Goal: Information Seeking & Learning: Check status

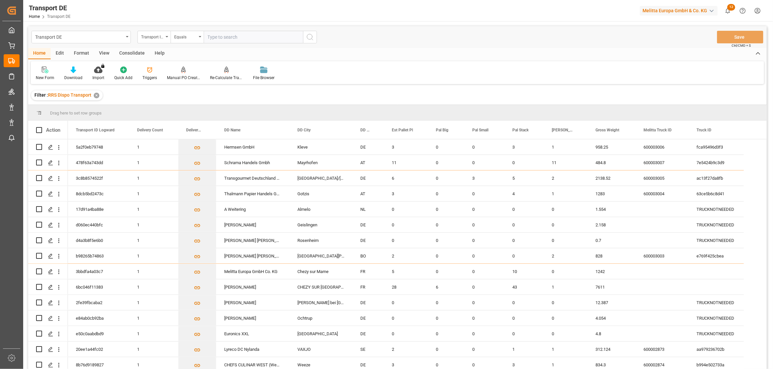
click at [219, 37] on input "text" at bounding box center [253, 37] width 99 height 13
click at [159, 37] on div "Transport ID Logward" at bounding box center [152, 36] width 23 height 8
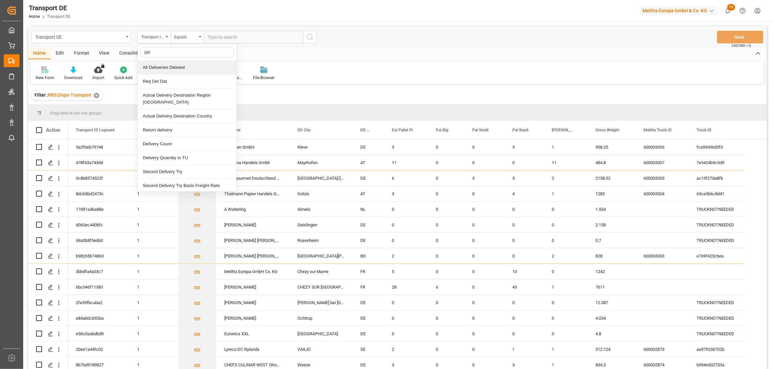
click at [166, 49] on input "del" at bounding box center [186, 52] width 93 height 11
type input "del"
click at [166, 37] on div "Transport ID Logward" at bounding box center [153, 37] width 33 height 13
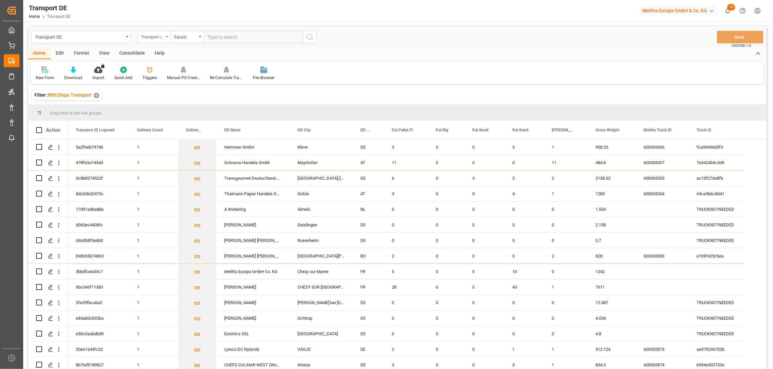
click at [166, 37] on div "Transport ID Logward" at bounding box center [153, 37] width 33 height 13
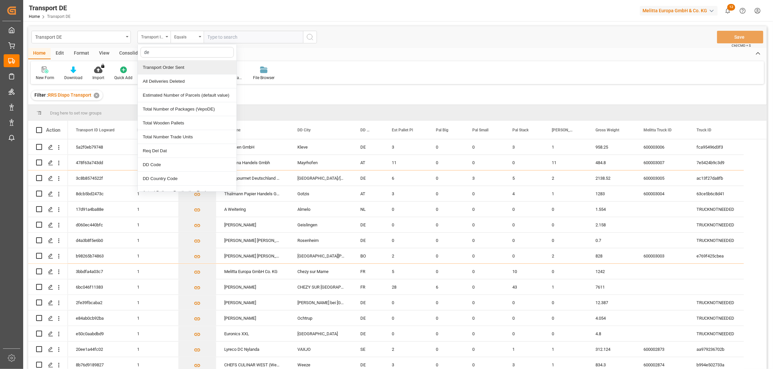
type input "del"
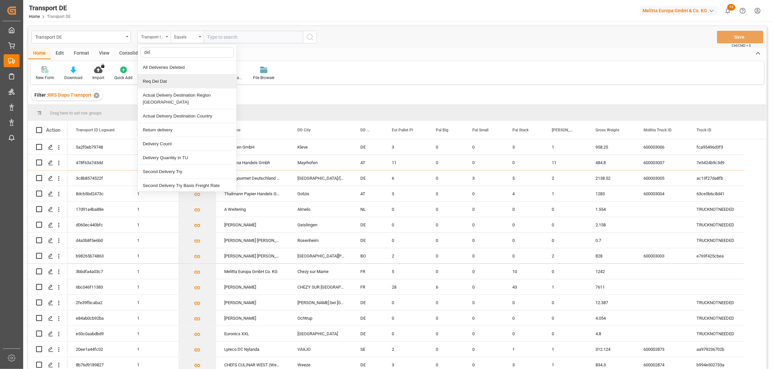
click at [327, 54] on div "Home Edit Format View Consolidate Help" at bounding box center [397, 53] width 739 height 11
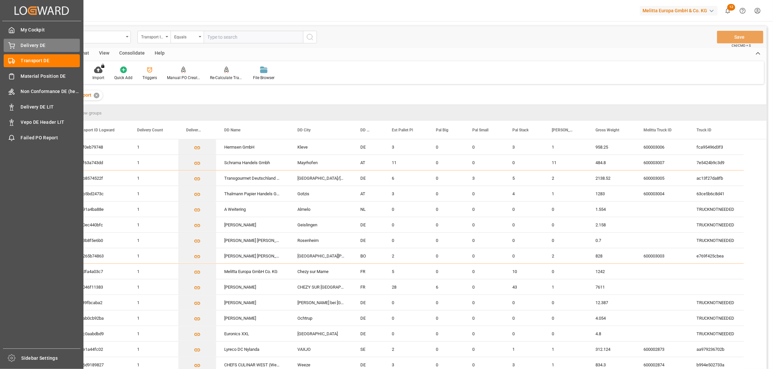
click at [9, 47] on icon at bounding box center [11, 45] width 7 height 7
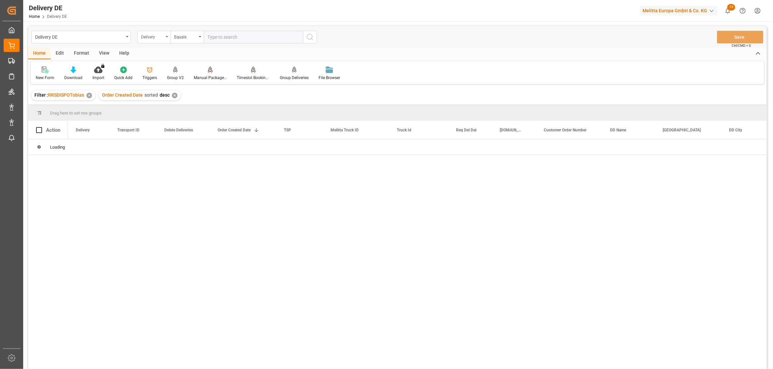
click at [167, 38] on div "Delivery" at bounding box center [153, 37] width 33 height 13
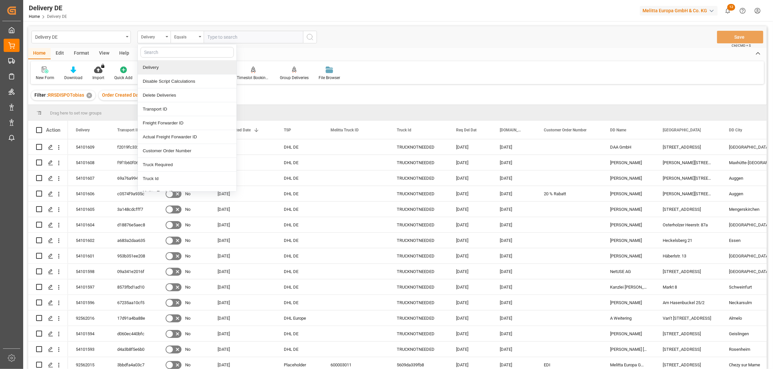
click at [153, 68] on div "Delivery" at bounding box center [187, 68] width 99 height 14
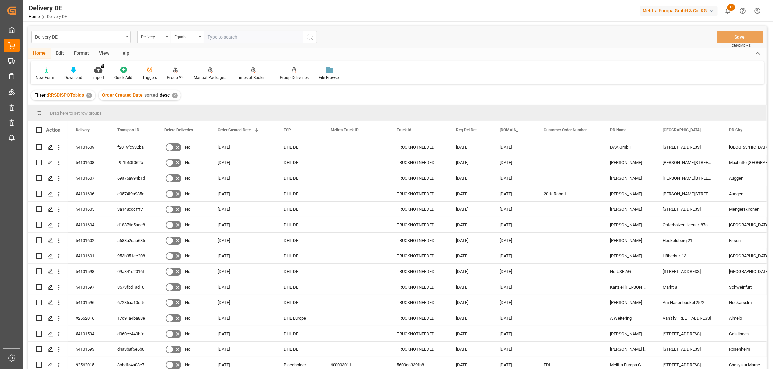
click at [246, 41] on input "text" at bounding box center [253, 37] width 99 height 13
paste input "92561871"
type input "92561871"
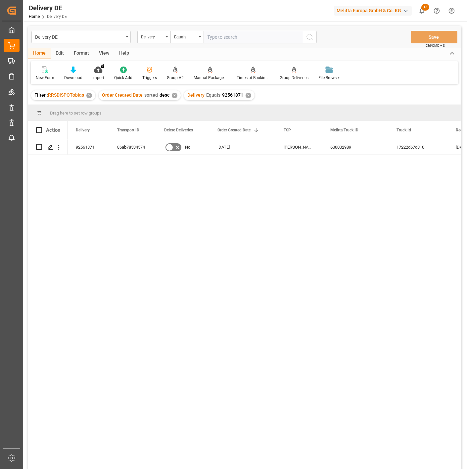
drag, startPoint x: 287, startPoint y: 211, endPoint x: 269, endPoint y: 173, distance: 42.1
click at [287, 211] on div "92561871 86ab78534574 No 25.09.2025 Hartmann DE 600002989 17222d67d810 01.10.20…" at bounding box center [264, 306] width 393 height 334
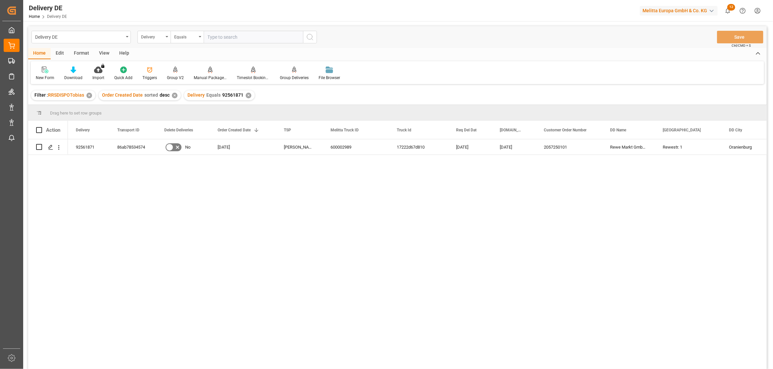
click at [330, 274] on div "92561871 86ab78534574 No 25.09.2025 Hartmann DE 600002989 17222d67d810 01.10.20…" at bounding box center [417, 256] width 699 height 234
click at [133, 195] on div "92561871 86ab78534574 No 25.09.2025 Hartmann DE 600002989 17222d67d810 01.10.20…" at bounding box center [417, 256] width 699 height 234
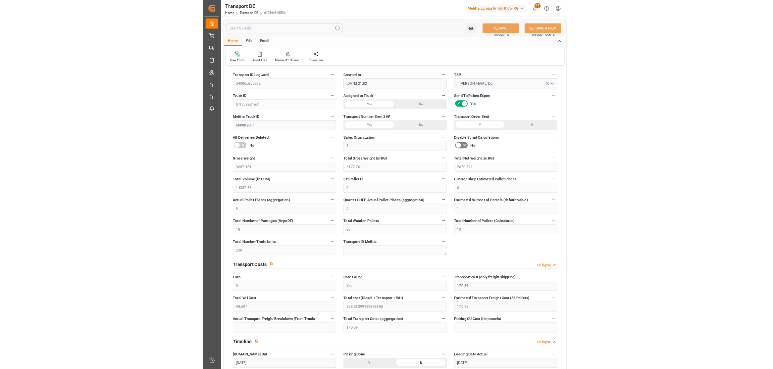
scroll to position [90, 0]
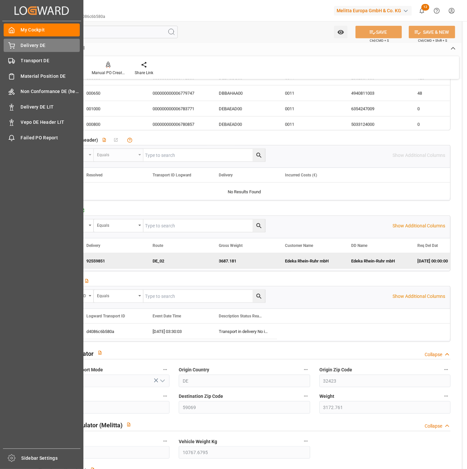
click at [12, 49] on div "Delivery DE Delivery DE" at bounding box center [42, 45] width 76 height 13
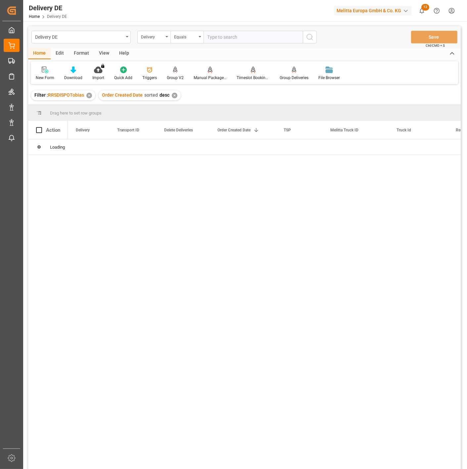
click at [90, 37] on div "Delivery DE" at bounding box center [79, 36] width 88 height 8
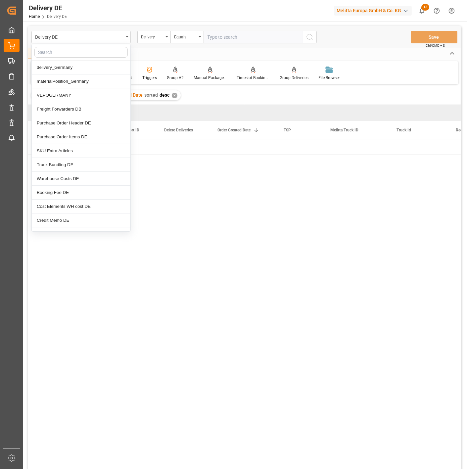
click at [90, 37] on div "Delivery DE" at bounding box center [79, 36] width 88 height 8
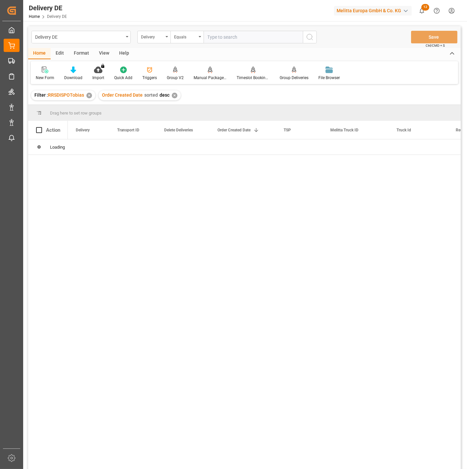
click at [216, 36] on input "text" at bounding box center [253, 37] width 99 height 13
paste input "92561985"
type input "92561985"
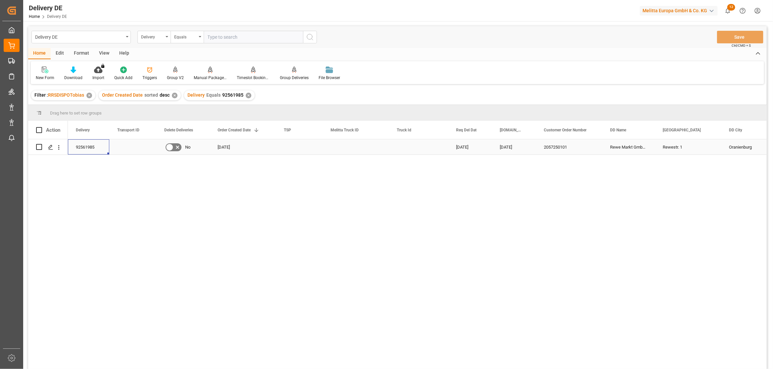
click at [94, 145] on div "92561985" at bounding box center [88, 146] width 41 height 15
click at [289, 237] on div "02.10.2025 30.09.2025 2057250101 Rewe Markt GmbH TS 251 Rewestr. 1 Oranienburg …" at bounding box center [417, 256] width 699 height 234
click at [287, 233] on div "02.10.2025 30.09.2025 2057250101 Rewe Markt GmbH TS 251 Rewestr. 1 Oranienburg …" at bounding box center [417, 256] width 699 height 234
click at [39, 146] on input "Press Space to toggle row selection (unchecked)" at bounding box center [39, 147] width 6 height 6
checkbox input "true"
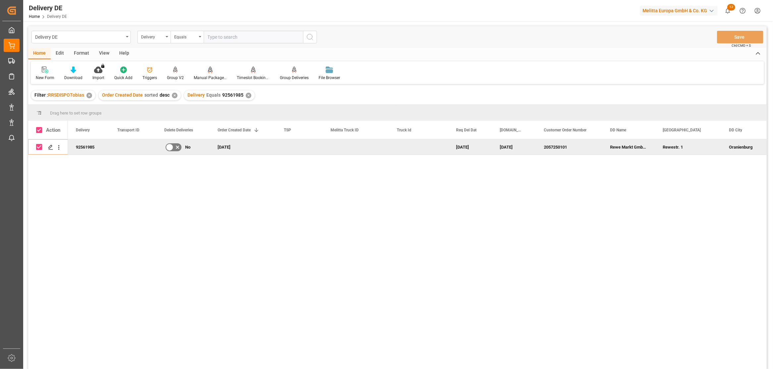
click at [207, 74] on div "Manual Package TypeDetermination" at bounding box center [210, 73] width 43 height 15
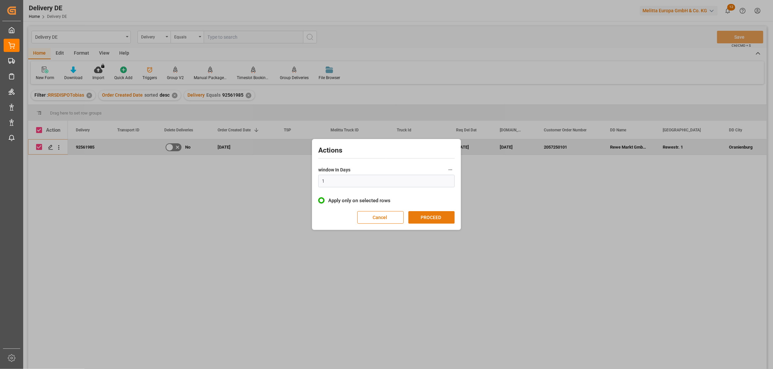
click at [426, 217] on button "PROCEED" at bounding box center [431, 217] width 46 height 13
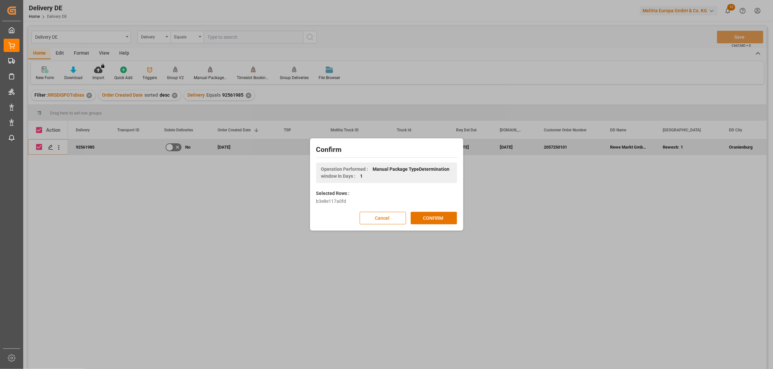
click at [426, 217] on button "CONFIRM" at bounding box center [434, 218] width 46 height 13
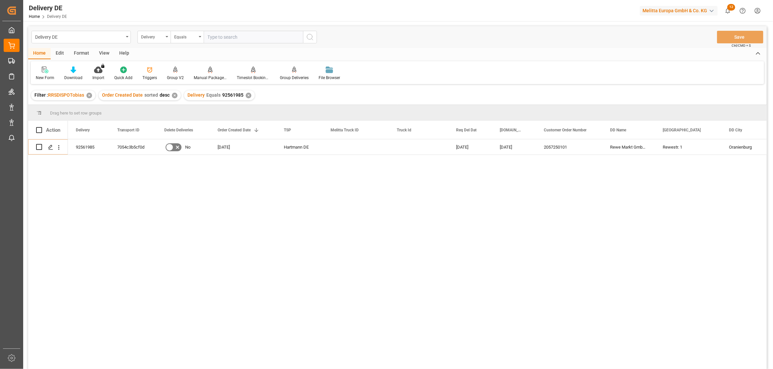
click at [215, 249] on div "92561985 7054c3b5cf0d No 26.09.2025 Hartmann DE 01.10.2025 29.09.2025 205725010…" at bounding box center [417, 256] width 699 height 234
click at [123, 147] on div "7054c3b5cf0d" at bounding box center [132, 146] width 47 height 15
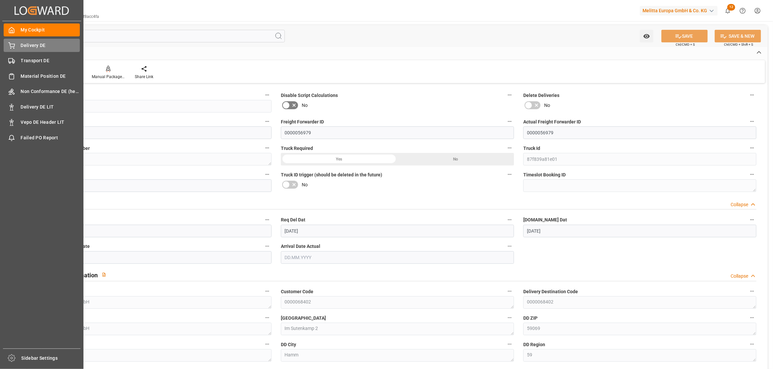
click at [13, 49] on div "Delivery DE Delivery DE" at bounding box center [42, 45] width 76 height 13
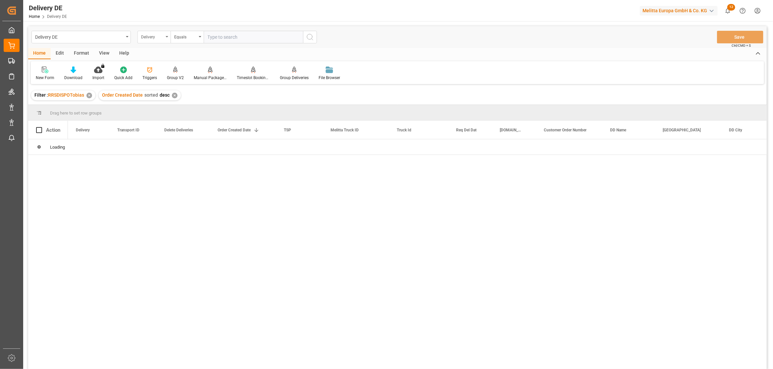
click at [155, 41] on div "Delivery" at bounding box center [153, 37] width 33 height 13
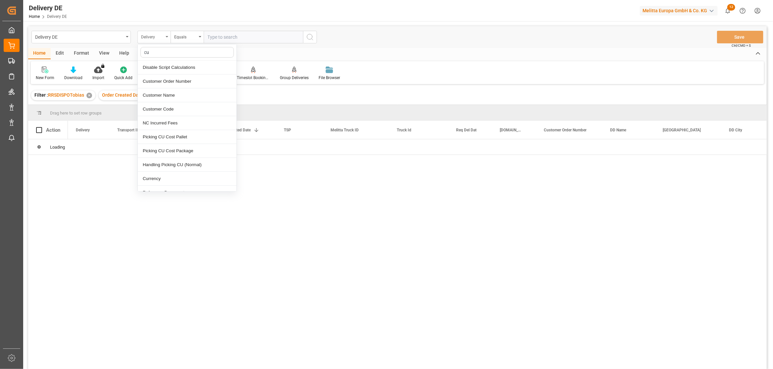
type input "cus"
click at [171, 67] on div "Customer Order Number" at bounding box center [187, 68] width 99 height 14
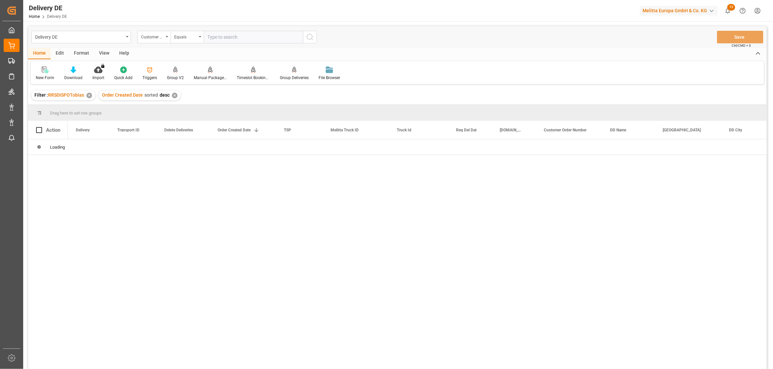
click at [213, 37] on input "text" at bounding box center [253, 37] width 99 height 13
paste input "1888-240925-01"
type input "1888-240925-01"
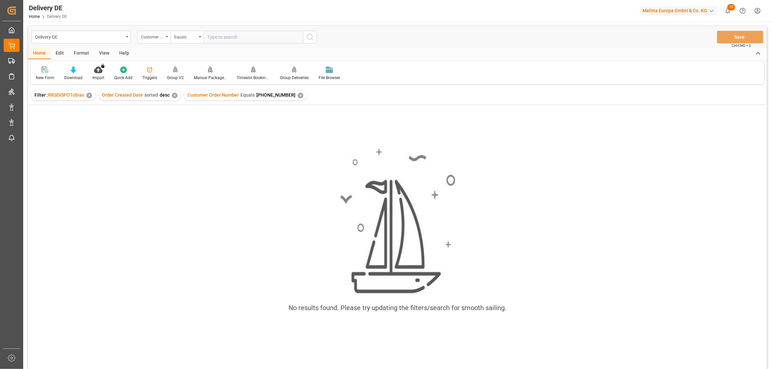
click at [247, 37] on input "text" at bounding box center [253, 37] width 99 height 13
click at [236, 36] on input "1888-240925-01" at bounding box center [253, 37] width 99 height 13
click at [220, 37] on input "1888-24092501" at bounding box center [253, 37] width 99 height 13
type input "188824092501"
click at [310, 36] on icon "search button" at bounding box center [310, 37] width 8 height 8
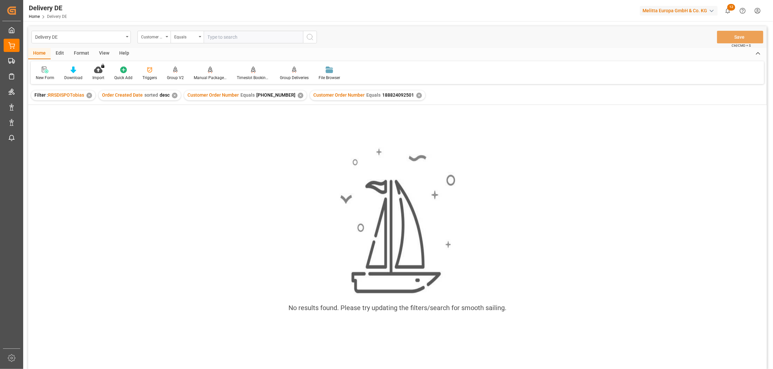
click at [298, 97] on div "✕" at bounding box center [301, 96] width 6 height 6
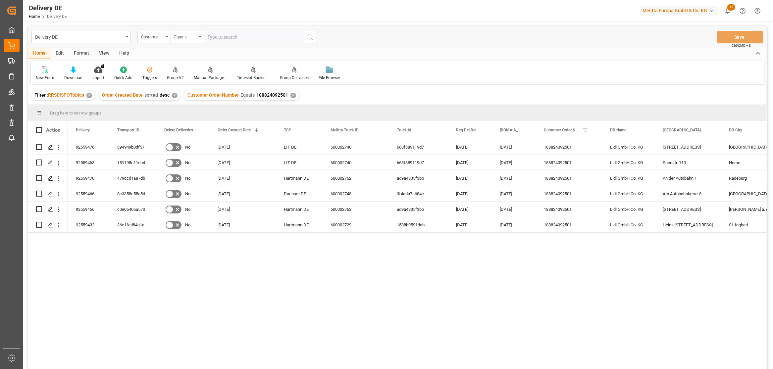
click at [103, 280] on div "92559476 394949b0df57 No 17.09.2025 LIT DE 600002740 663f389119d7 24.09.2025 22…" at bounding box center [417, 256] width 699 height 234
click at [239, 40] on input "text" at bounding box center [253, 37] width 99 height 13
click at [60, 163] on icon "open menu" at bounding box center [58, 163] width 7 height 7
click at [88, 178] on span "Open in new tab" at bounding box center [102, 177] width 60 height 7
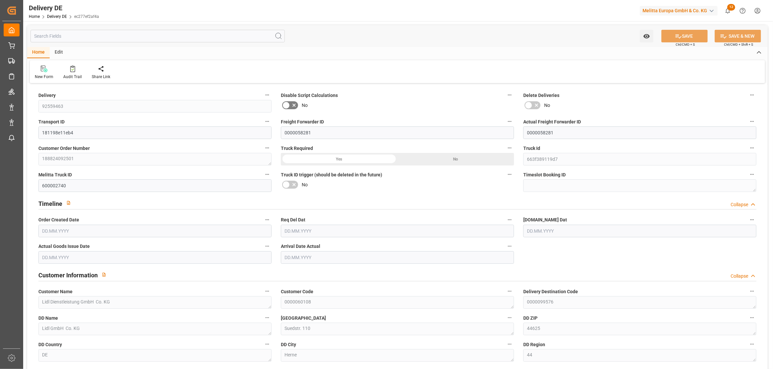
type input "1"
type input "238.464"
type input "321"
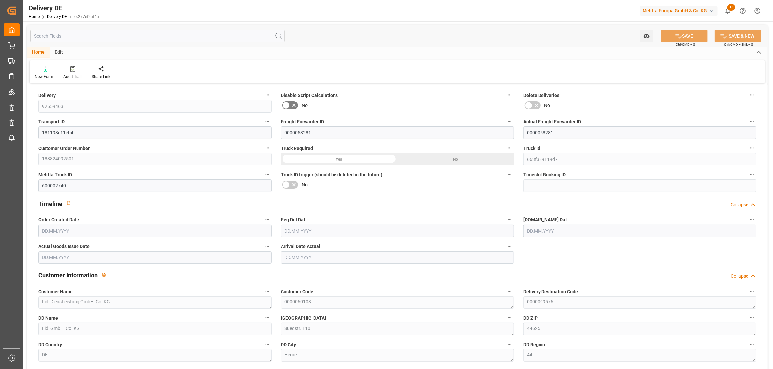
type input "1833.84"
type input "17.09.2025"
type input "24.09.2025"
type input "22.09.2025"
type input "19.09.2025"
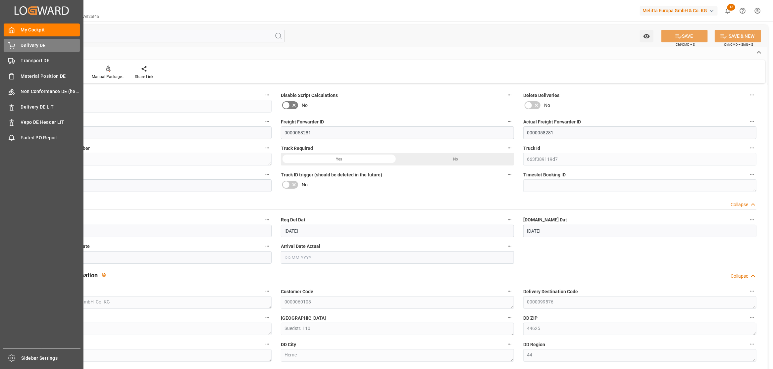
click at [29, 48] on span "Delivery DE" at bounding box center [50, 45] width 59 height 7
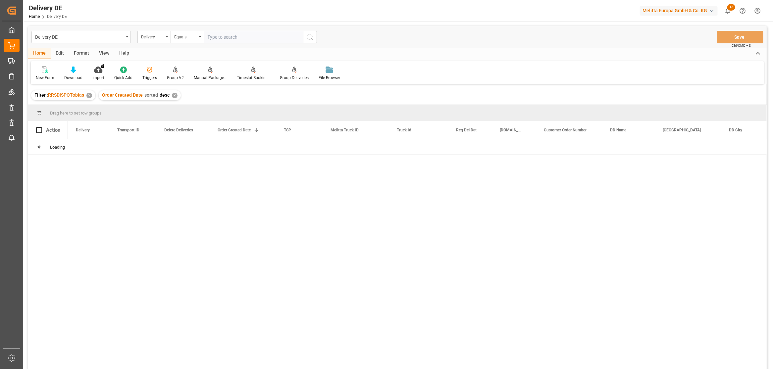
click at [229, 38] on input "text" at bounding box center [253, 37] width 99 height 13
type input "92561008"
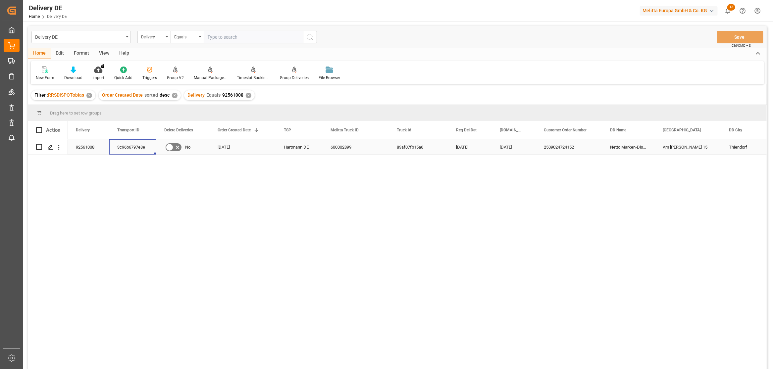
click at [137, 148] on div "3c96b6797e8e" at bounding box center [132, 146] width 47 height 15
click at [181, 234] on div "3c96b6797e8e No 23.09.2025 Hartmann DE 600002899 83af07fb15a6 29.09.2025 25.09.…" at bounding box center [417, 256] width 699 height 234
click at [92, 144] on div "92561985" at bounding box center [88, 146] width 41 height 15
click at [92, 149] on div "92561871" at bounding box center [88, 146] width 41 height 15
click at [210, 37] on input "text" at bounding box center [253, 37] width 99 height 13
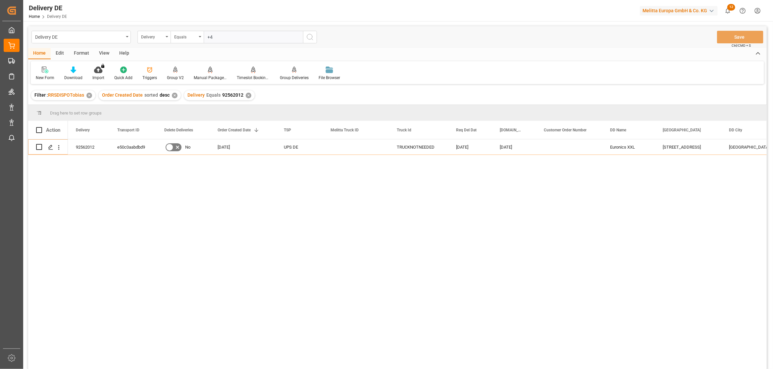
type input "+"
click at [222, 36] on input "text" at bounding box center [253, 37] width 99 height 13
paste input "92560179"
type input "92560179"
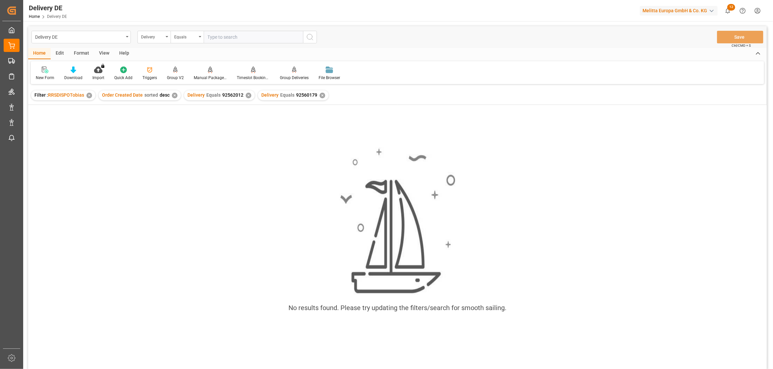
click at [246, 94] on div "✕" at bounding box center [249, 96] width 6 height 6
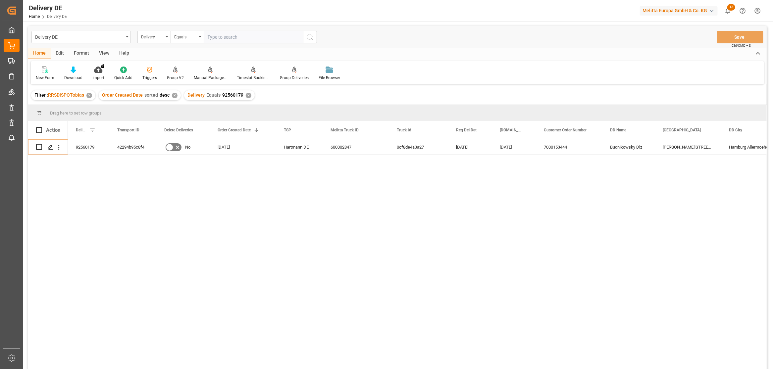
click at [83, 192] on div "92560179 42294b95c8f4 No [DATE] [PERSON_NAME] DE 600002847 0cf8de4a3a27 [DATE] …" at bounding box center [417, 256] width 699 height 234
click at [252, 31] on input "text" at bounding box center [253, 37] width 99 height 13
click at [253, 35] on input "text" at bounding box center [253, 37] width 99 height 13
click at [160, 38] on div "Delivery" at bounding box center [152, 36] width 23 height 8
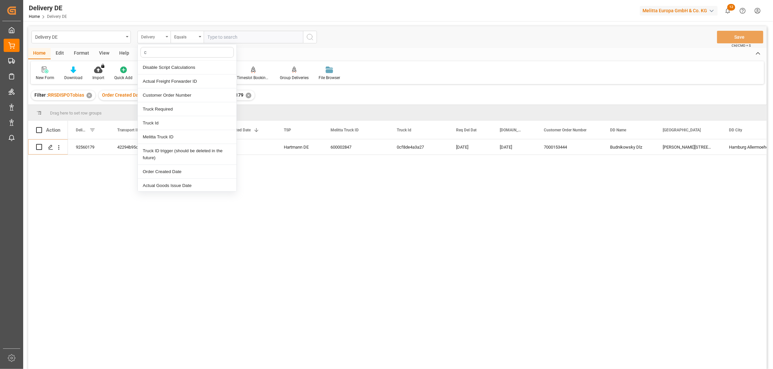
type input "cu"
click at [170, 81] on div "Customer Order Number" at bounding box center [187, 82] width 99 height 14
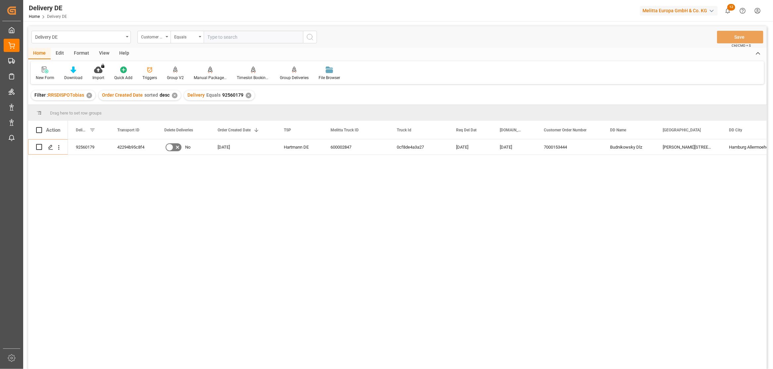
click at [222, 38] on input "text" at bounding box center [253, 37] width 99 height 13
paste input "188819092501"
type input "188819092501"
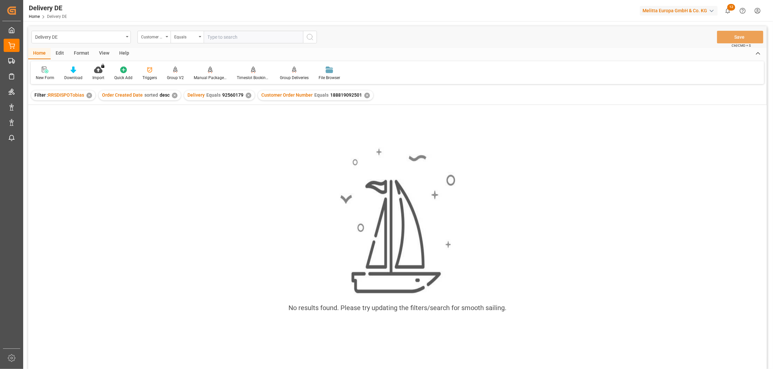
click at [246, 94] on div "✕" at bounding box center [249, 96] width 6 height 6
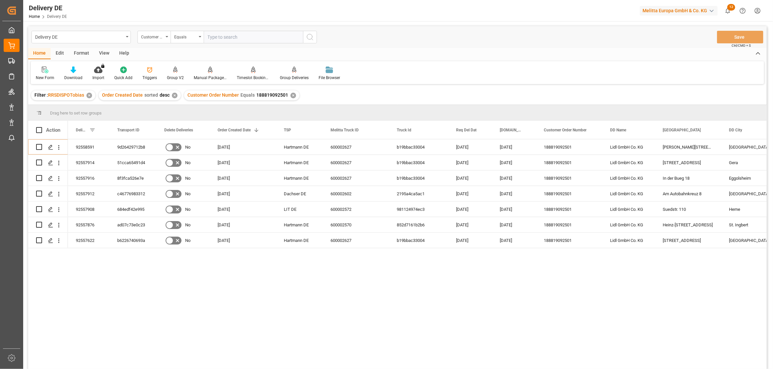
click at [547, 292] on div "92558591 9d26429712b8 No [DATE] [PERSON_NAME] DE 600002627 b19bbac33004 [DATE] …" at bounding box center [417, 256] width 699 height 234
click at [91, 226] on div "92557876" at bounding box center [88, 224] width 41 height 15
click at [532, 297] on div "b19bbac33004 [DATE] [DATE] 188819092501 Lidl GmbH Co. KG Claude-[STREET_ADDRESS…" at bounding box center [417, 256] width 699 height 234
click at [124, 227] on div "ad07c73e0c23" at bounding box center [132, 224] width 47 height 15
click at [82, 228] on div "92557876" at bounding box center [88, 224] width 41 height 15
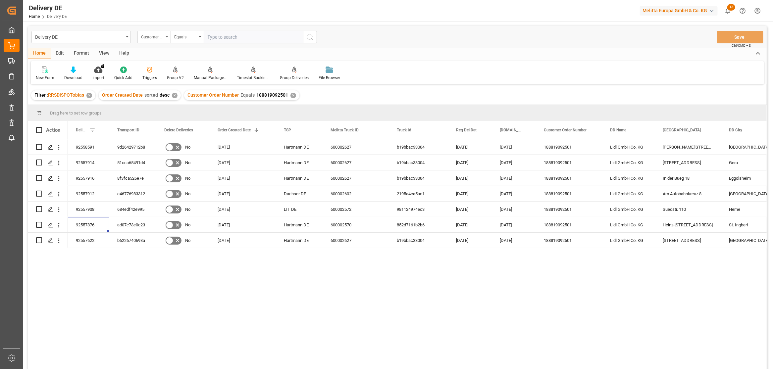
click at [151, 40] on div "Customer Order Number" at bounding box center [152, 36] width 23 height 8
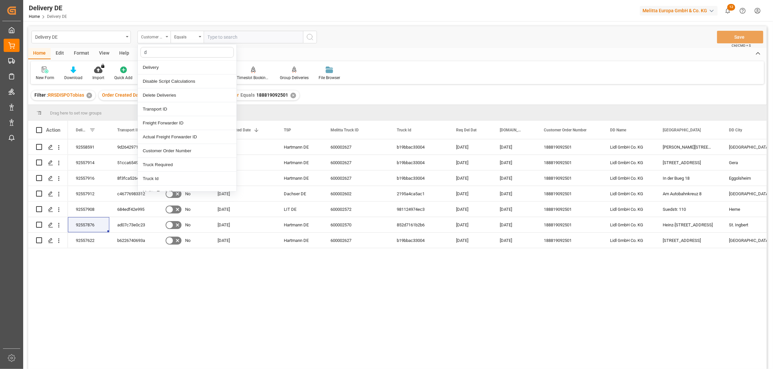
type input "de"
click at [154, 67] on div "Delivery" at bounding box center [187, 68] width 99 height 14
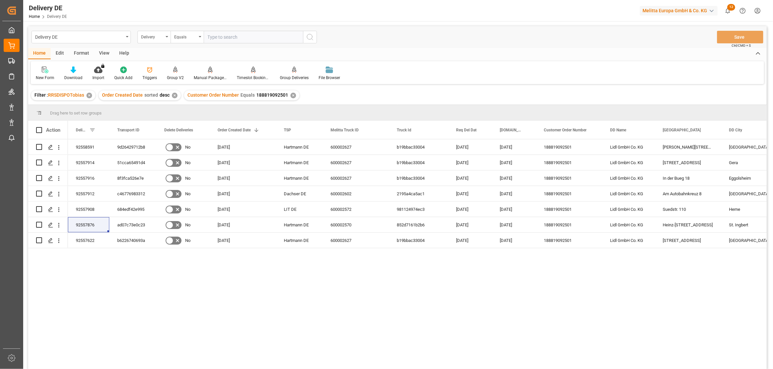
click at [226, 39] on input "text" at bounding box center [253, 37] width 99 height 13
paste input "92561893"
type input "92561893"
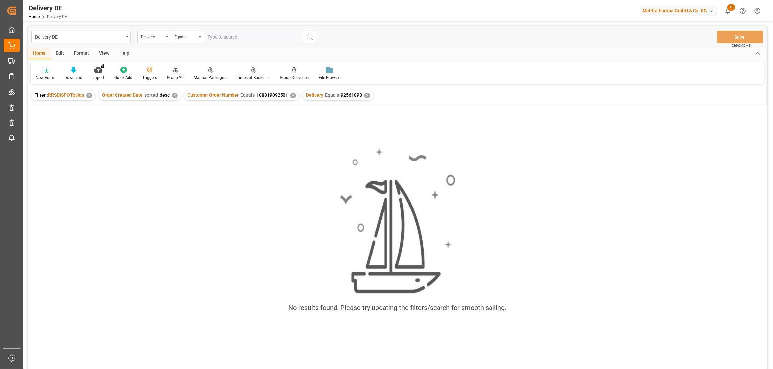
click at [291, 95] on div "✕" at bounding box center [294, 96] width 6 height 6
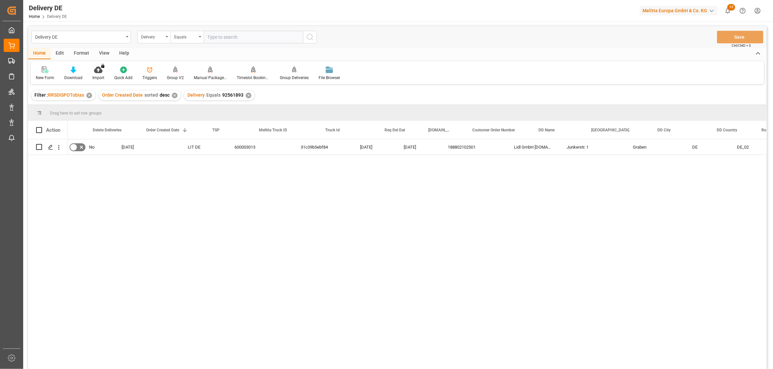
scroll to position [0, 147]
